Goal: Find specific page/section: Find specific page/section

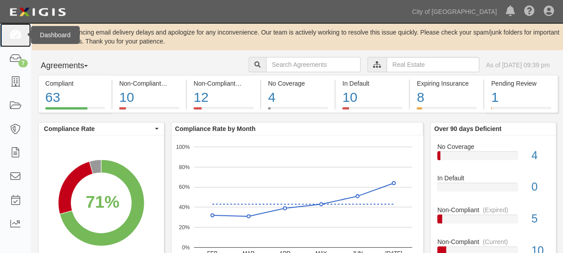
click at [12, 39] on icon at bounding box center [15, 35] width 13 height 10
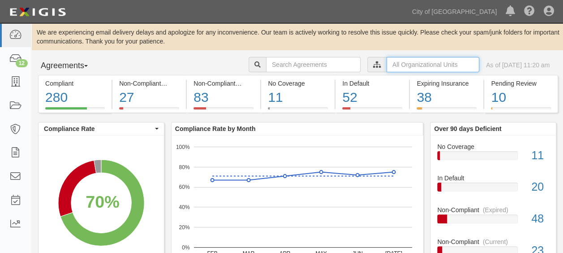
click at [446, 67] on input "text" at bounding box center [433, 64] width 93 height 15
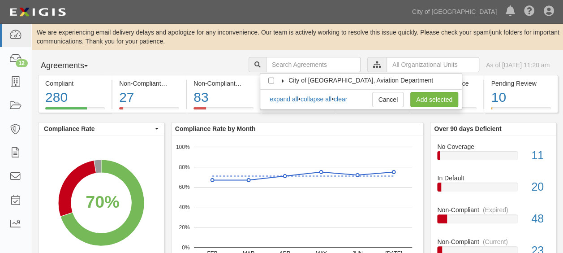
click at [285, 81] on icon at bounding box center [283, 81] width 6 height 4
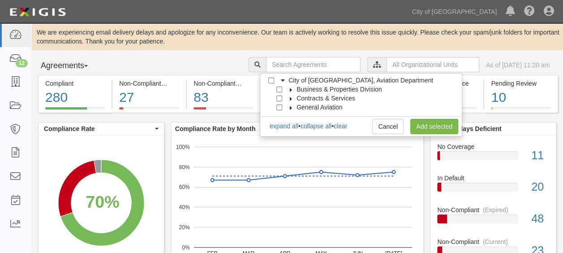
click at [289, 90] on icon at bounding box center [291, 90] width 6 height 4
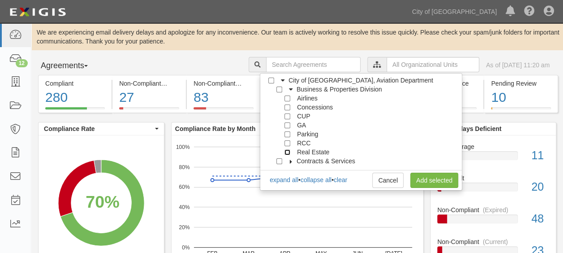
click at [285, 151] on input "Real Estate" at bounding box center [288, 152] width 6 height 6
checkbox input "true"
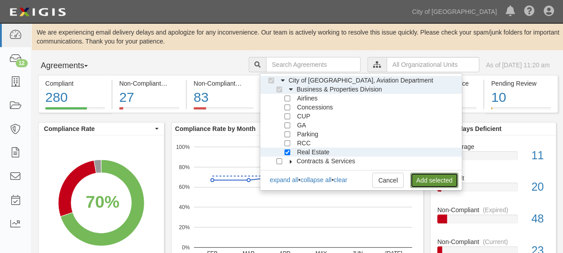
click at [452, 180] on link "Add selected" at bounding box center [434, 179] width 48 height 15
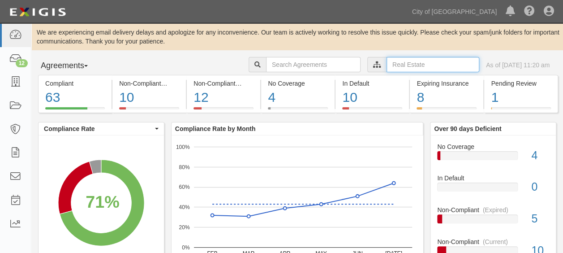
click at [387, 64] on input "text" at bounding box center [433, 64] width 93 height 15
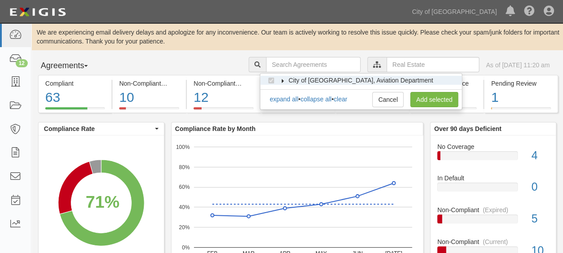
click at [285, 79] on icon at bounding box center [283, 81] width 6 height 4
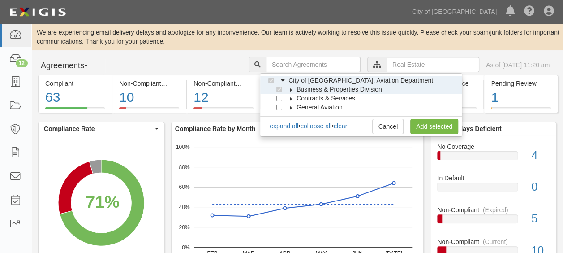
click at [290, 88] on icon at bounding box center [291, 90] width 6 height 4
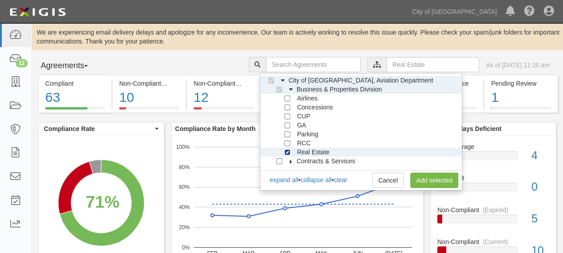
click at [287, 153] on input "Real Estate" at bounding box center [288, 152] width 6 height 6
checkbox input "false"
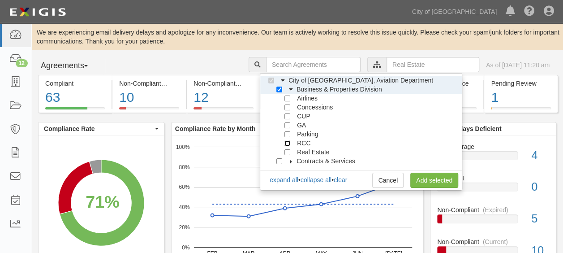
click at [289, 144] on input "RCC" at bounding box center [288, 143] width 6 height 6
checkbox input "true"
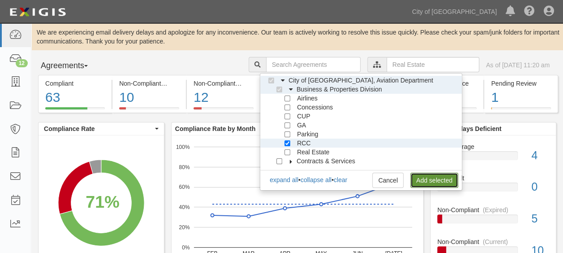
click at [419, 178] on link "Add selected" at bounding box center [434, 179] width 48 height 15
